Goal: Navigation & Orientation: Find specific page/section

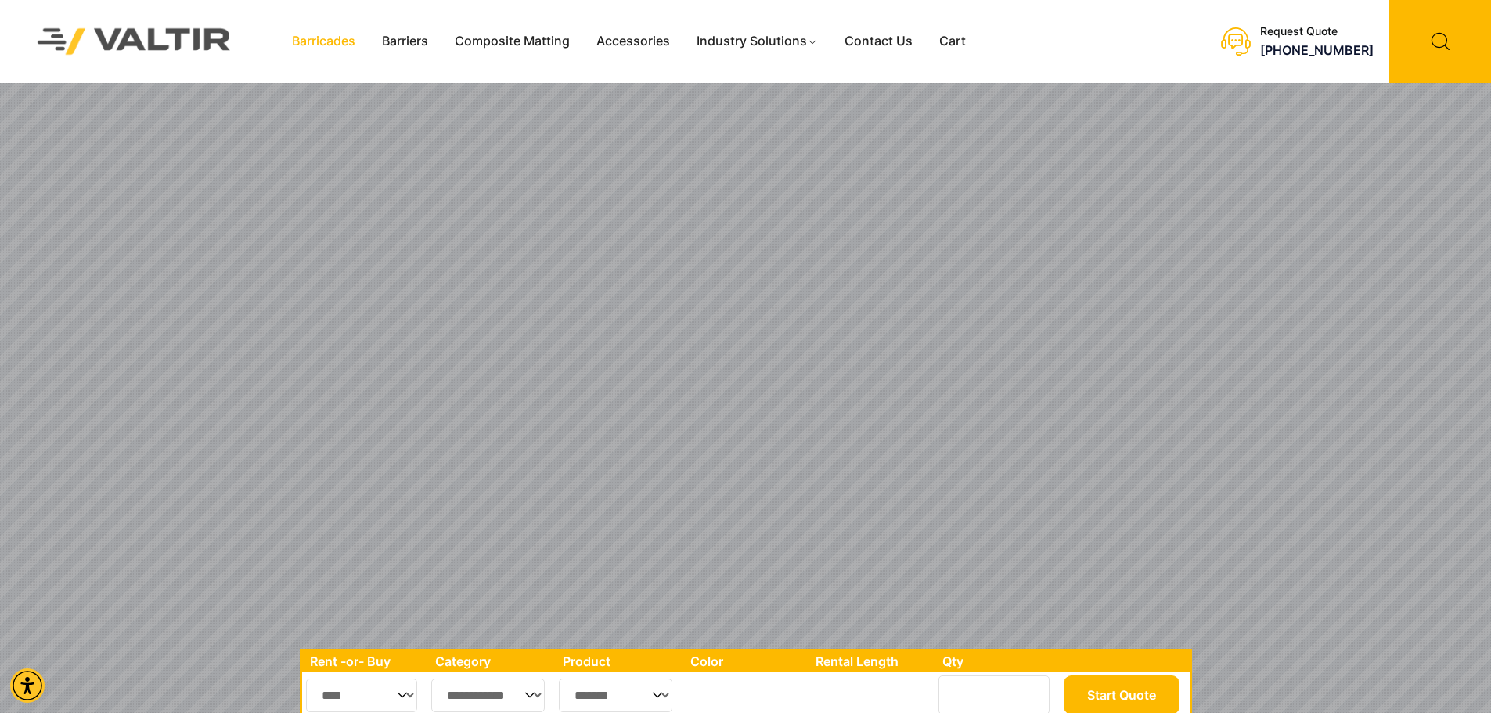
click at [333, 39] on link "Barricades" at bounding box center [324, 41] width 90 height 23
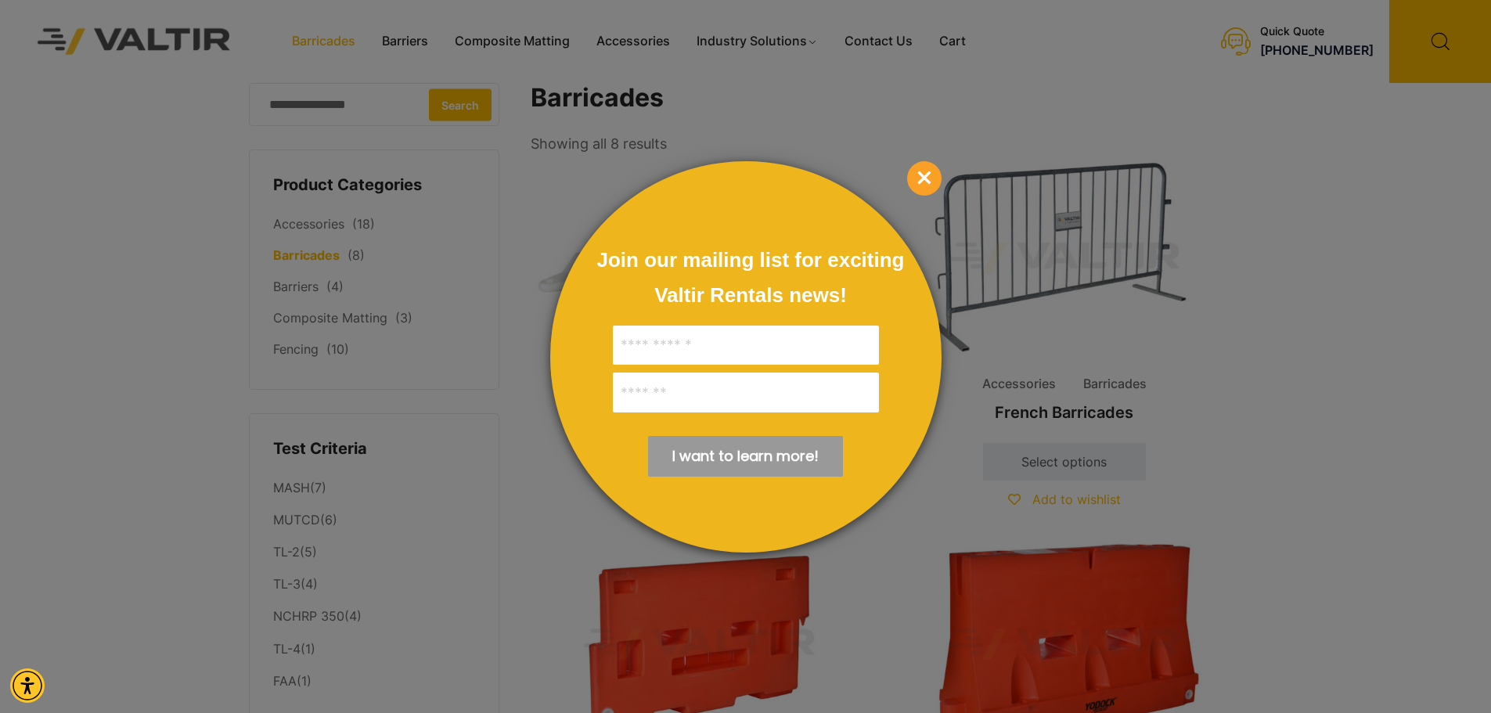
click at [922, 172] on span "×" at bounding box center [924, 178] width 34 height 34
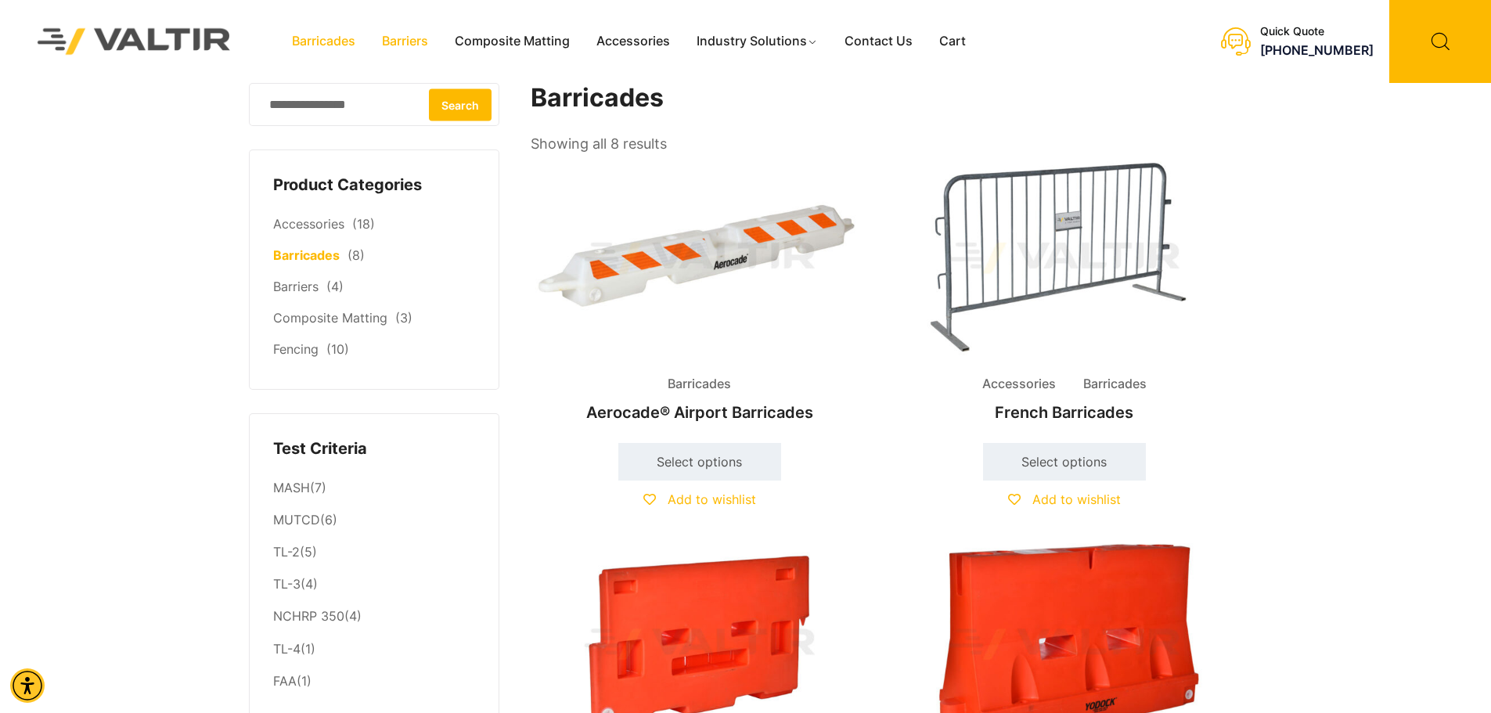
click at [405, 40] on link "Barriers" at bounding box center [405, 41] width 73 height 23
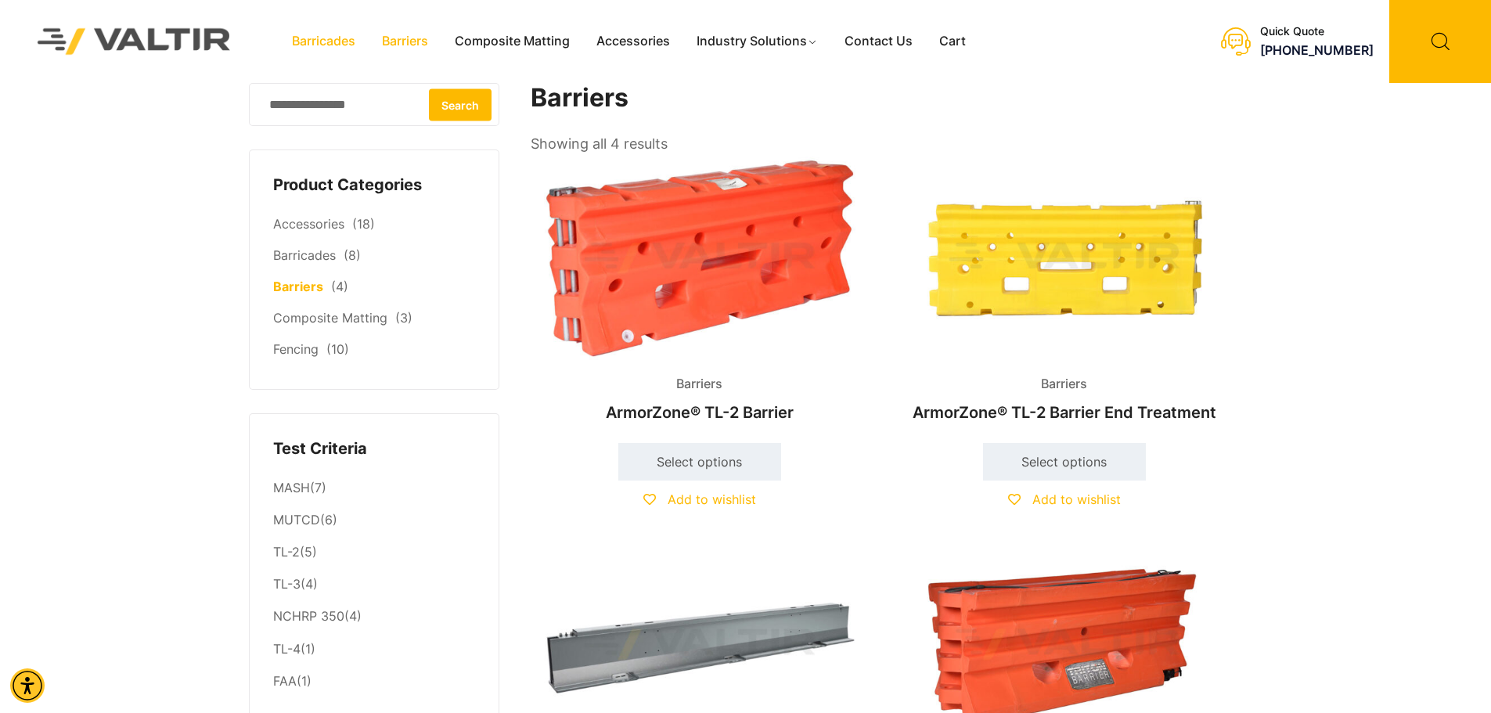
click at [322, 41] on link "Barricades" at bounding box center [324, 41] width 90 height 23
